Goal: Transaction & Acquisition: Purchase product/service

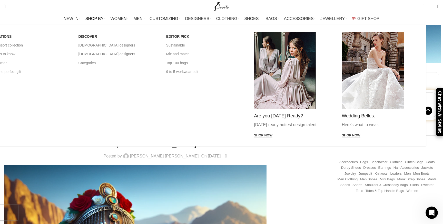
click at [136, 54] on link "[DEMOGRAPHIC_DATA] designers" at bounding box center [118, 53] width 80 height 9
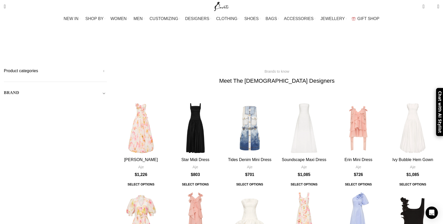
click at [107, 68] on h5 "Product categories" at bounding box center [55, 71] width 103 height 6
click at [77, 89] on link "Women" at bounding box center [52, 94] width 97 height 10
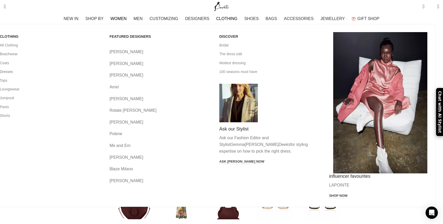
click at [74, 71] on link "Dresses" at bounding box center [51, 71] width 102 height 9
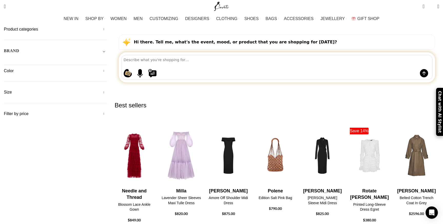
scroll to position [64, 0]
